Goal: Information Seeking & Learning: Learn about a topic

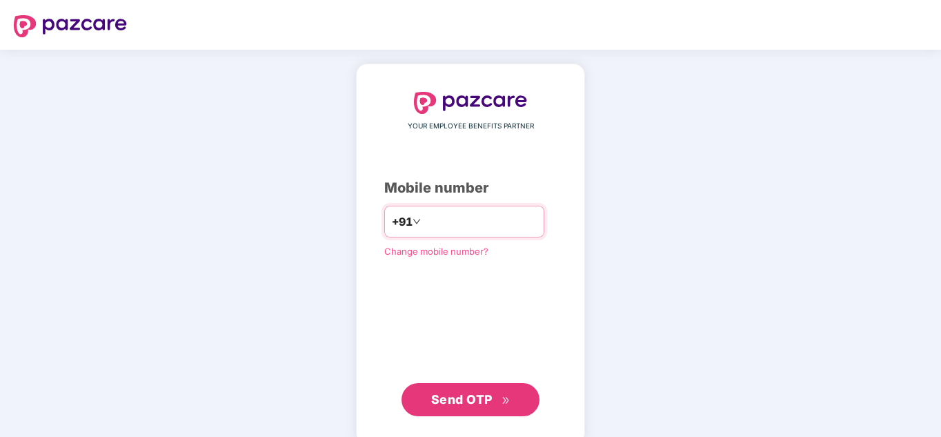
click at [485, 224] on input "number" at bounding box center [479, 221] width 113 height 22
type input "**********"
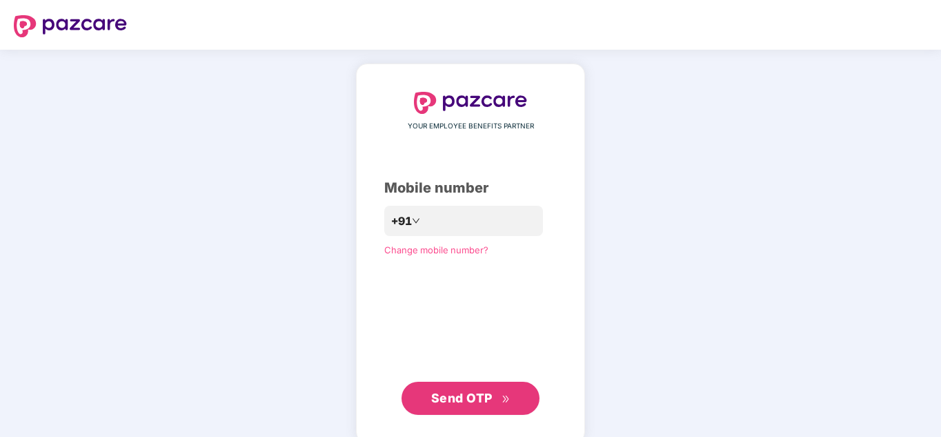
click at [452, 401] on span "Send OTP" at bounding box center [461, 397] width 61 height 14
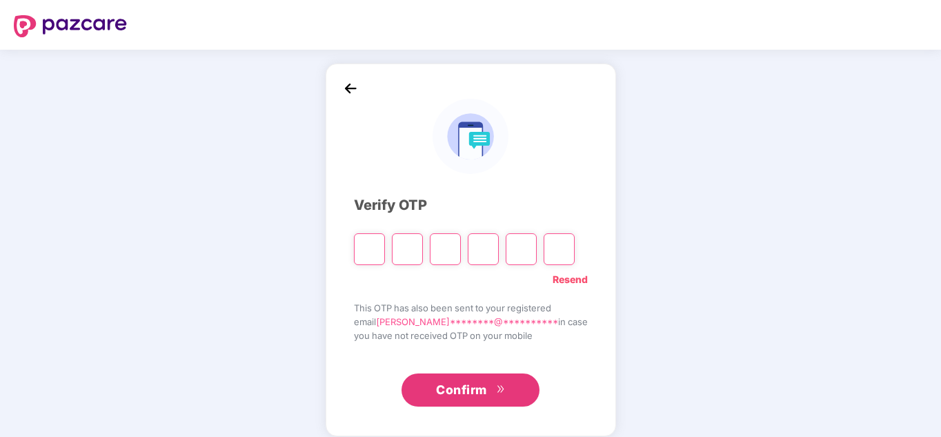
type input "*"
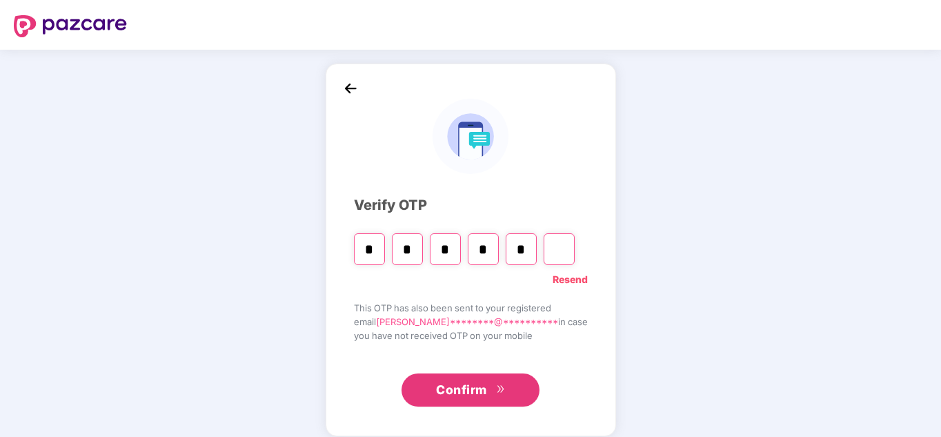
type input "*"
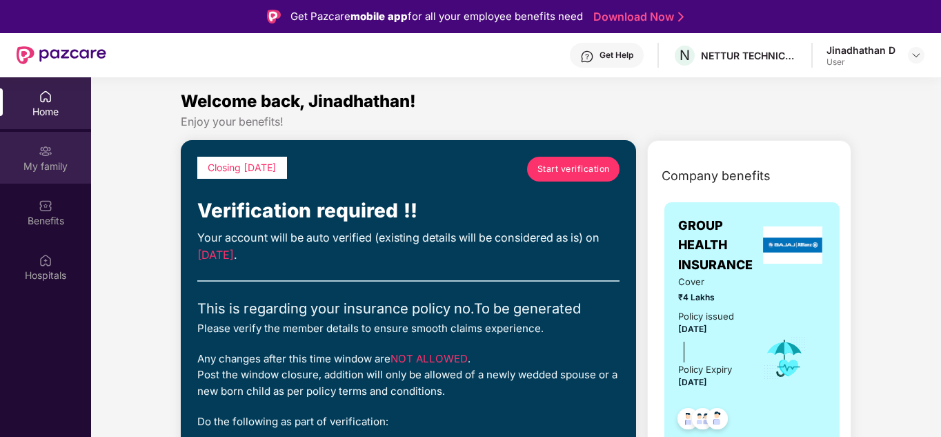
click at [40, 177] on div "My family" at bounding box center [45, 158] width 91 height 52
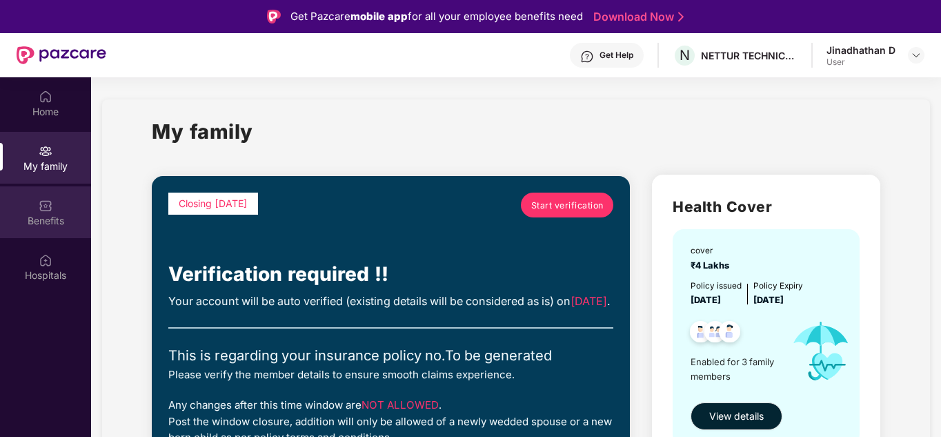
click at [44, 206] on img at bounding box center [46, 206] width 14 height 14
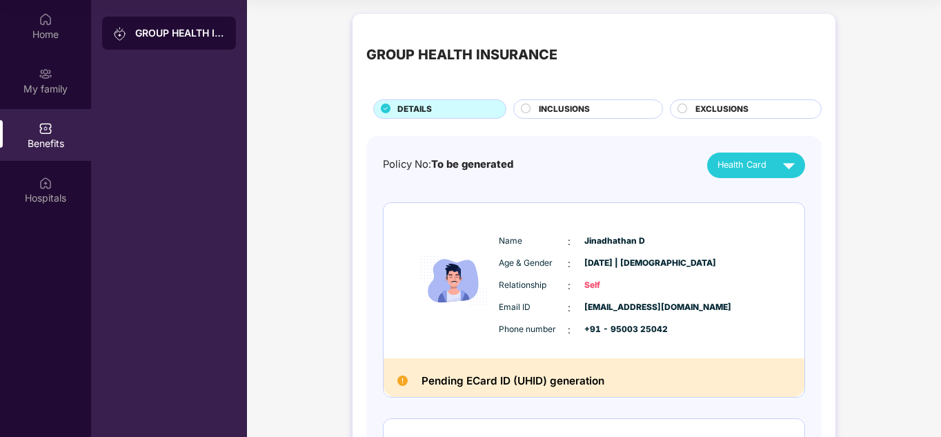
click at [527, 107] on circle at bounding box center [525, 107] width 9 height 9
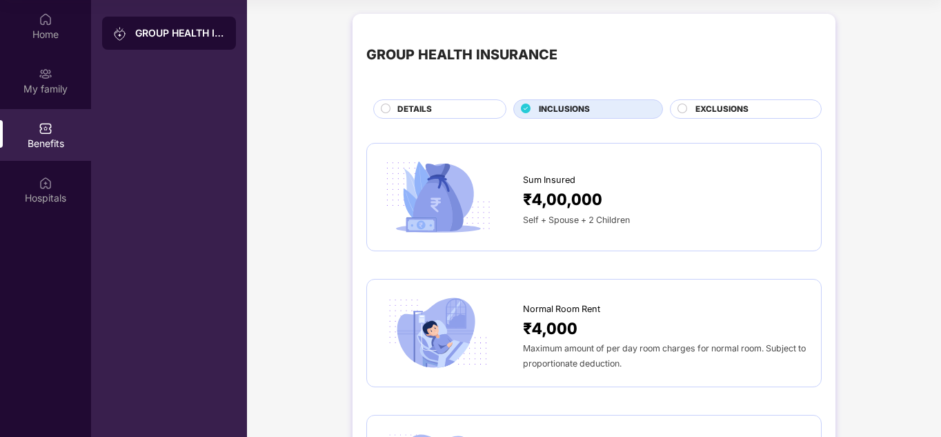
click at [614, 197] on div "₹4,00,000" at bounding box center [665, 199] width 284 height 25
click at [487, 200] on img at bounding box center [438, 196] width 114 height 79
click at [679, 110] on circle at bounding box center [682, 107] width 9 height 9
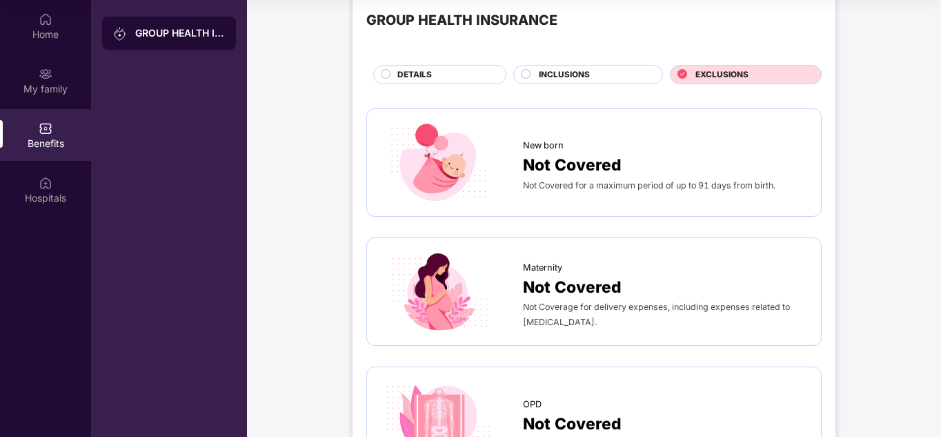
scroll to position [74, 0]
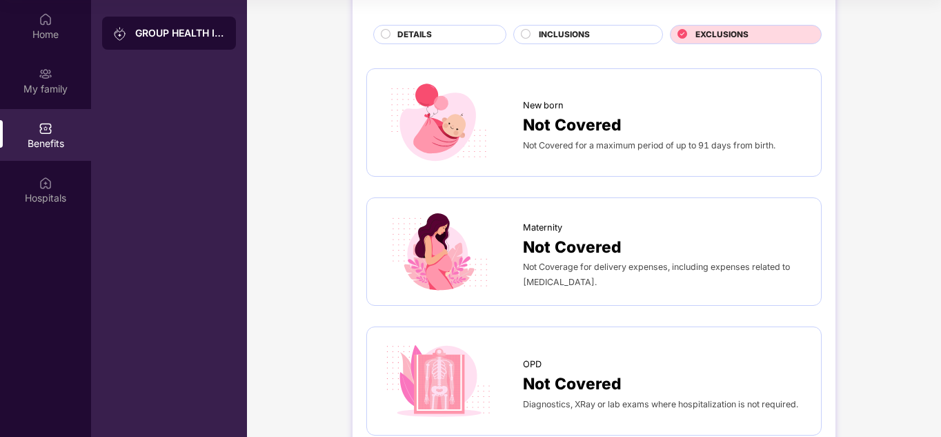
click at [628, 250] on div "Not Covered" at bounding box center [665, 246] width 284 height 25
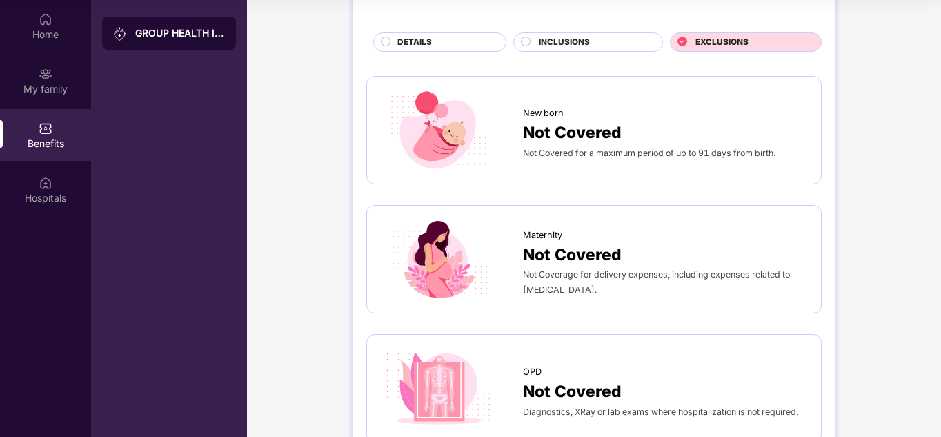
scroll to position [0, 0]
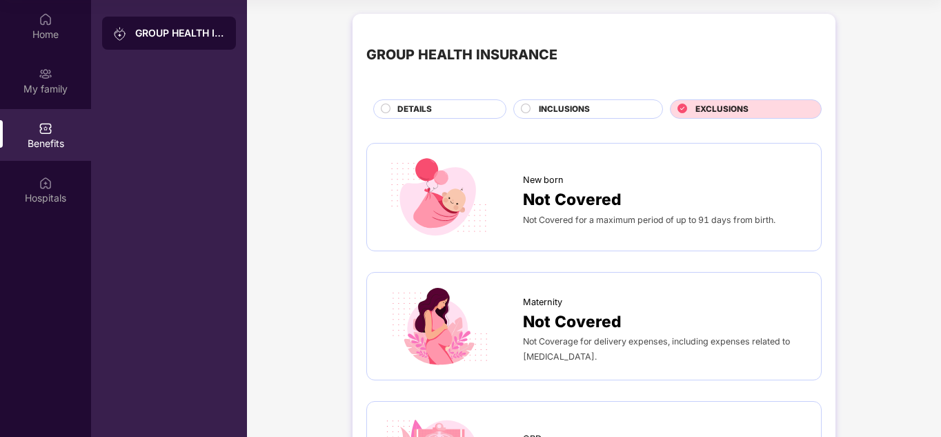
click at [568, 98] on div "GROUP HEALTH INSURANCE DETAILS INCLUSIONS EXCLUSIONS" at bounding box center [593, 73] width 455 height 91
click at [566, 99] on div "INCLUSIONS" at bounding box center [588, 108] width 150 height 19
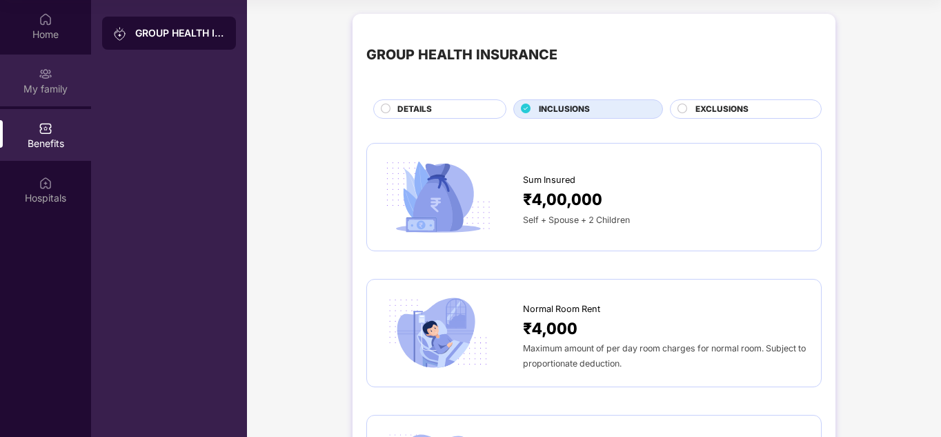
click at [64, 74] on div "My family" at bounding box center [45, 80] width 91 height 52
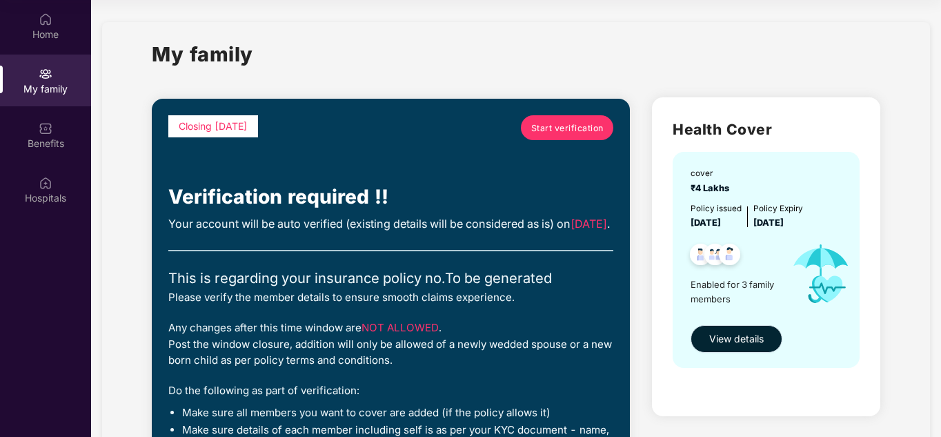
click at [737, 339] on span "View details" at bounding box center [736, 338] width 54 height 15
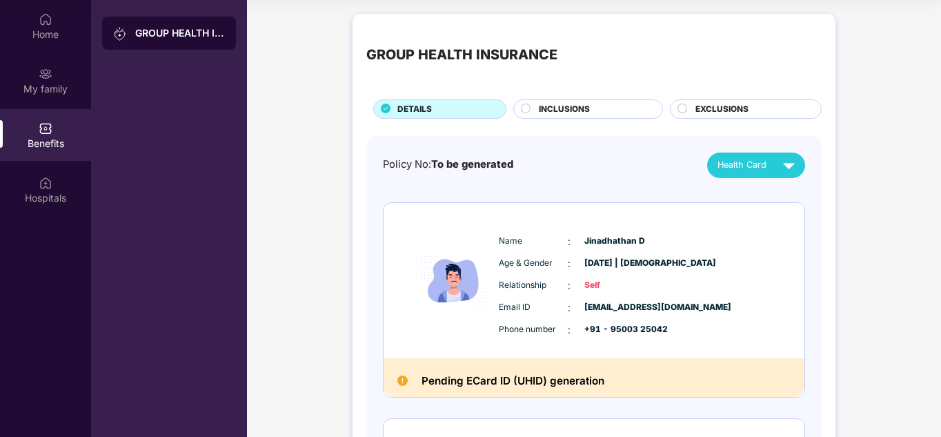
scroll to position [71, 0]
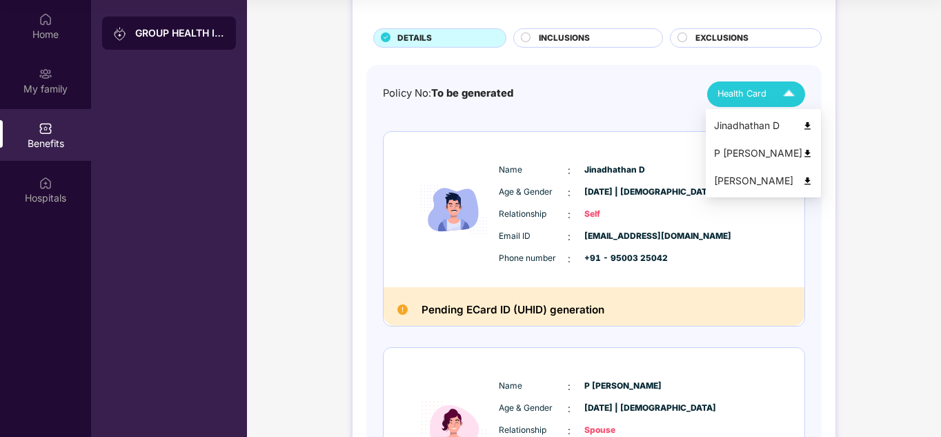
click at [785, 103] on img at bounding box center [789, 94] width 24 height 24
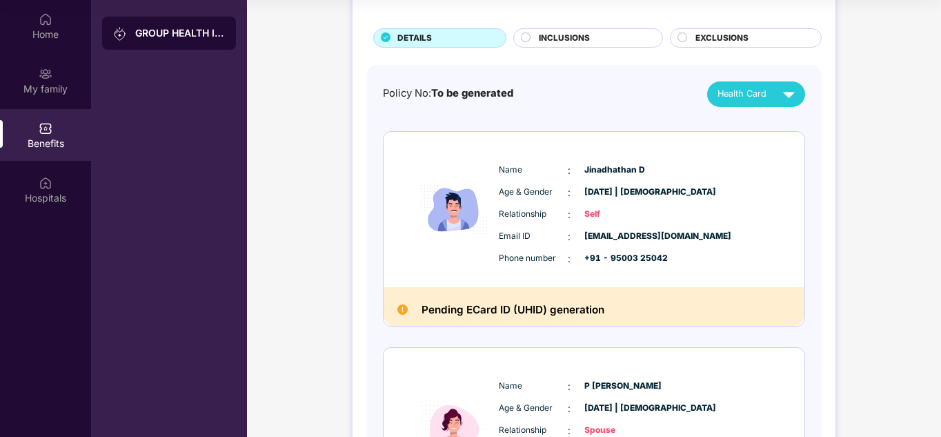
click at [593, 92] on div "Policy No: To be generated Health Card" at bounding box center [594, 94] width 422 height 26
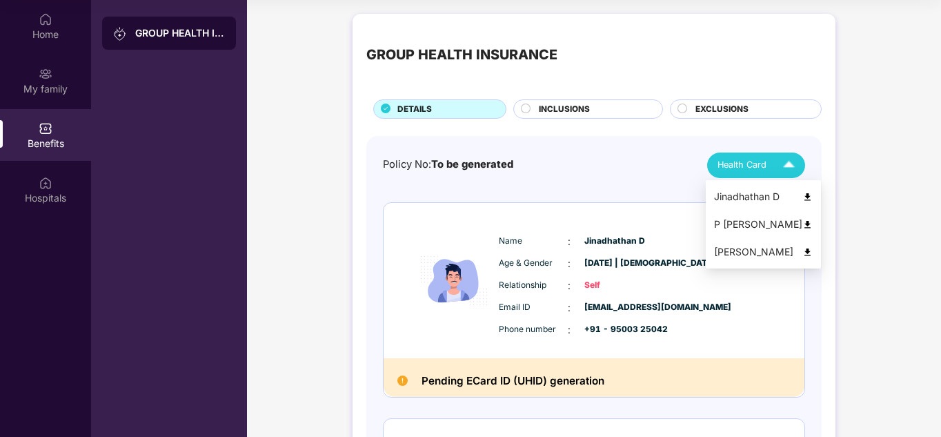
click at [802, 200] on img at bounding box center [807, 197] width 10 height 10
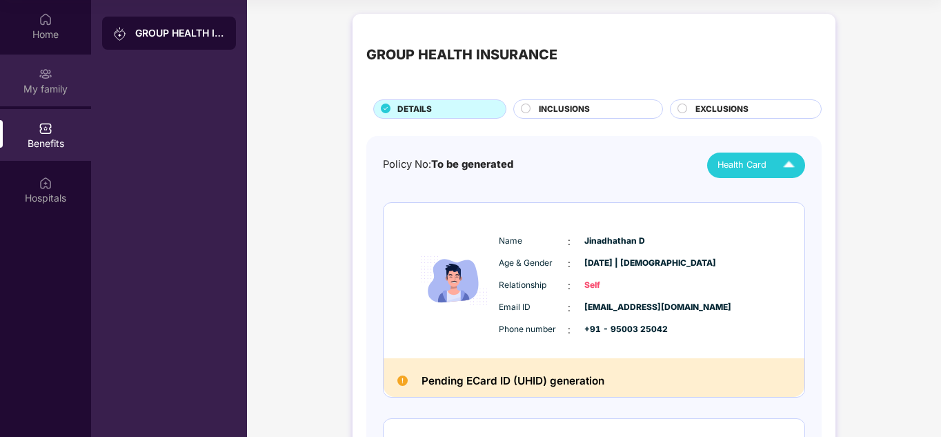
click at [31, 76] on div "My family" at bounding box center [45, 80] width 91 height 52
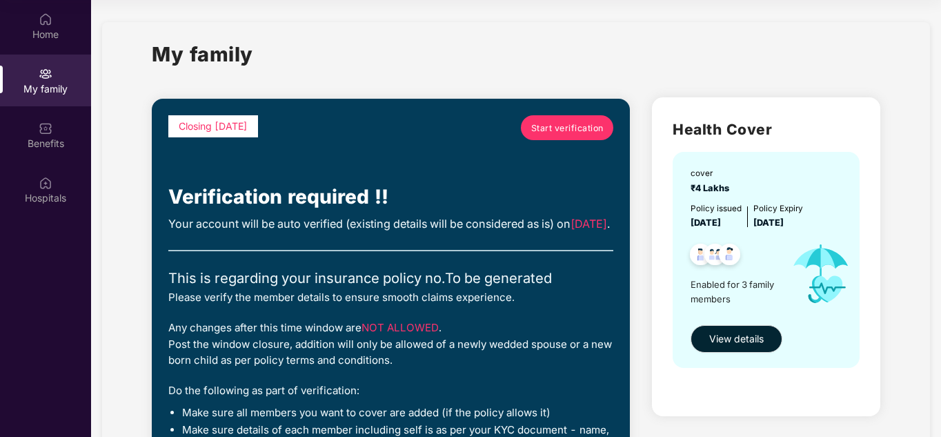
scroll to position [73, 0]
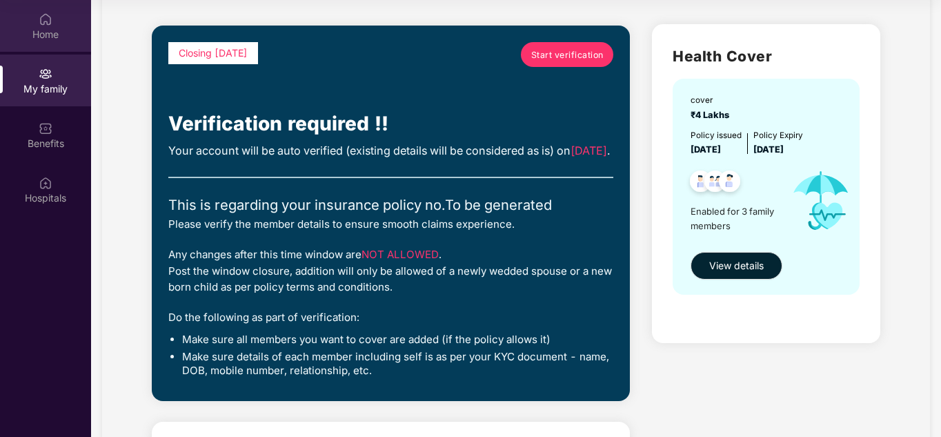
click at [52, 36] on div "Home" at bounding box center [45, 35] width 91 height 14
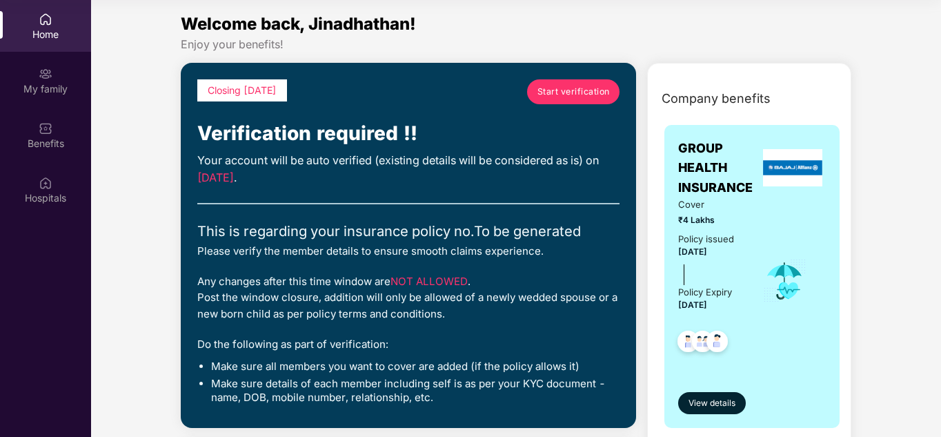
scroll to position [52, 0]
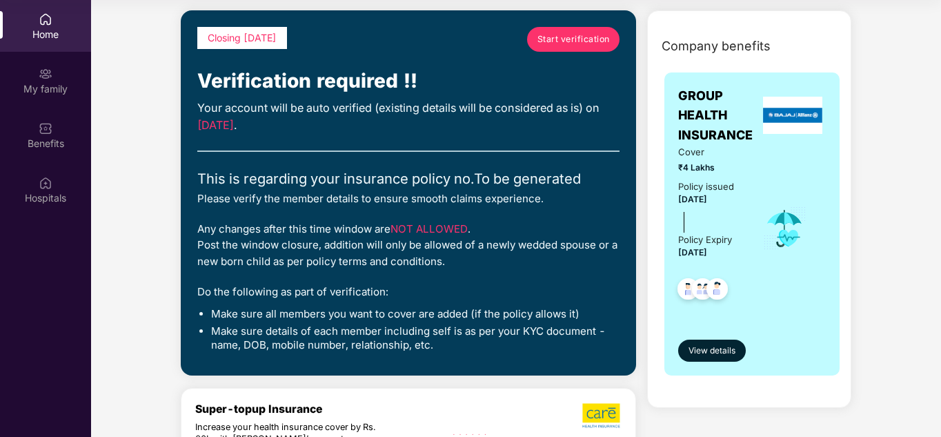
click at [714, 51] on span "Company benefits" at bounding box center [715, 46] width 109 height 19
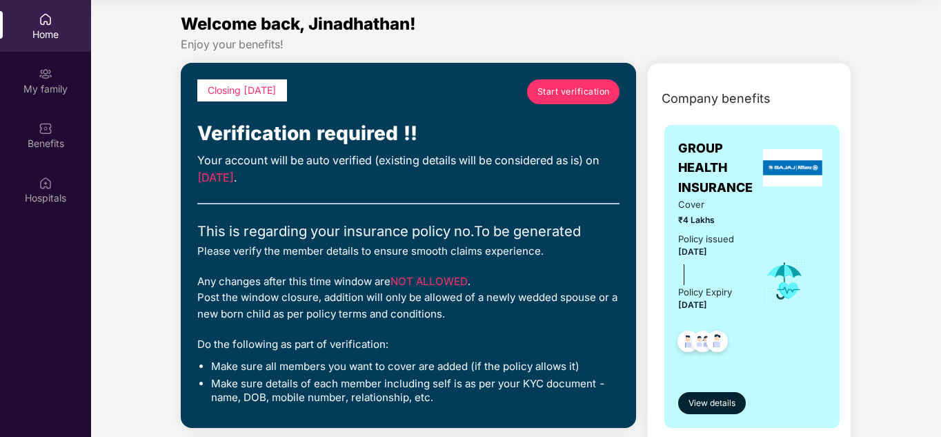
scroll to position [0, 0]
